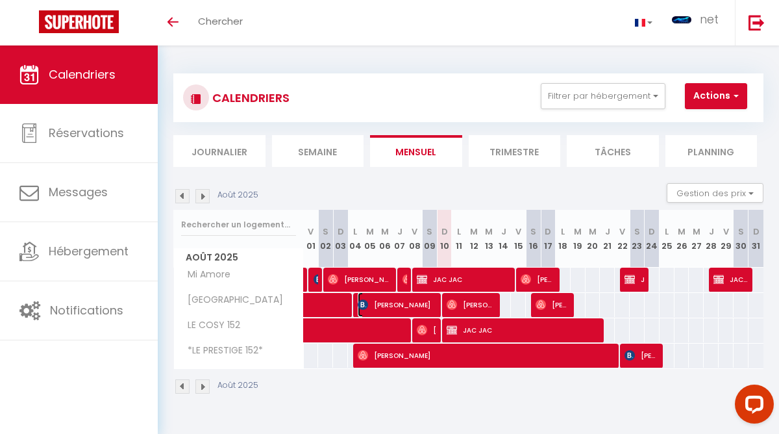
click at [431, 303] on span "[PERSON_NAME]" at bounding box center [398, 304] width 80 height 25
select select "OK"
select select "0"
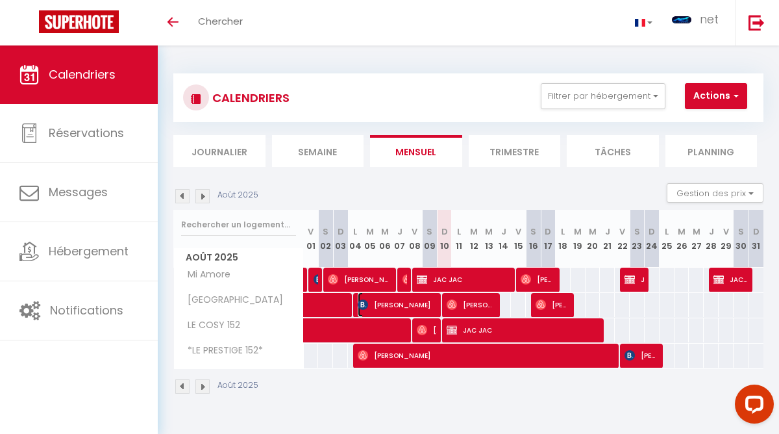
select select "1"
select select
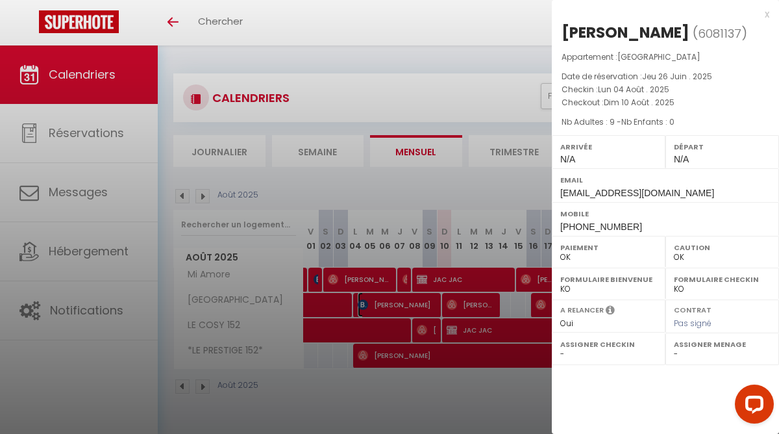
select select "39715"
click at [432, 328] on div at bounding box center [389, 217] width 779 height 434
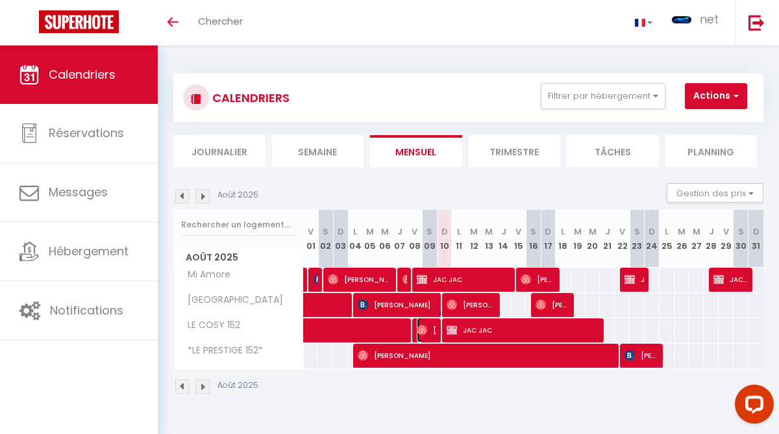
click at [428, 325] on span "[PERSON_NAME] Hz" at bounding box center [427, 329] width 20 height 25
select select "39715"
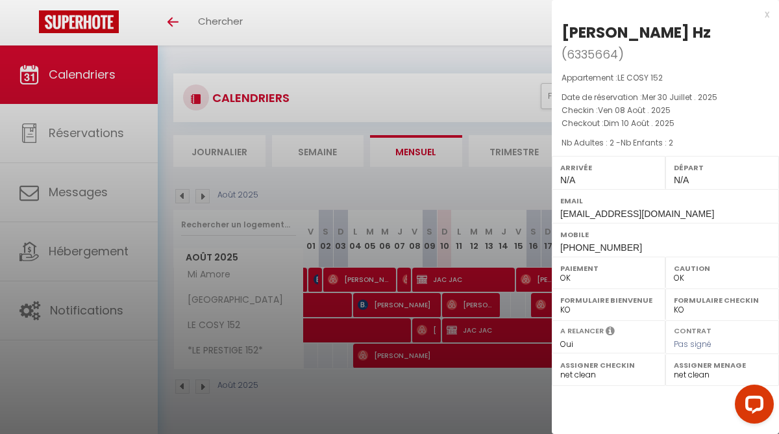
click at [456, 310] on div at bounding box center [389, 217] width 779 height 434
